Goal: Transaction & Acquisition: Purchase product/service

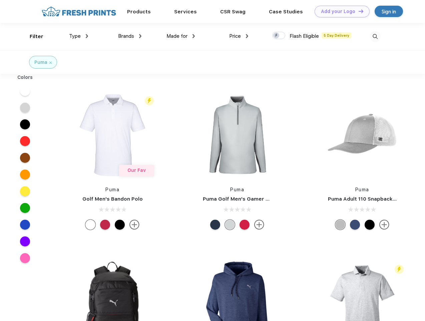
click at [340, 11] on link "Add your Logo Design Tool" at bounding box center [342, 12] width 55 height 12
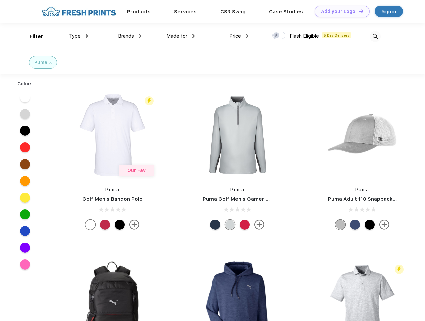
click at [0, 0] on div "Design Tool" at bounding box center [0, 0] width 0 height 0
click at [358, 11] on link "Add your Logo Design Tool" at bounding box center [342, 12] width 55 height 12
click at [32, 36] on div "Filter" at bounding box center [37, 37] width 14 height 8
click at [79, 36] on span "Type" at bounding box center [75, 36] width 12 height 6
click at [130, 36] on span "Brands" at bounding box center [126, 36] width 16 height 6
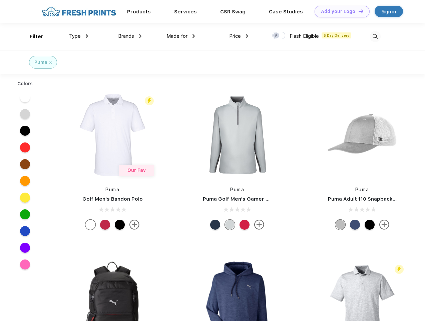
click at [181, 36] on span "Made for" at bounding box center [177, 36] width 21 height 6
click at [239, 36] on span "Price" at bounding box center [235, 36] width 12 height 6
click at [279, 36] on div at bounding box center [279, 35] width 13 height 7
click at [277, 36] on input "checkbox" at bounding box center [275, 33] width 4 height 4
click at [375, 36] on img at bounding box center [375, 36] width 11 height 11
